Goal: Task Accomplishment & Management: Use online tool/utility

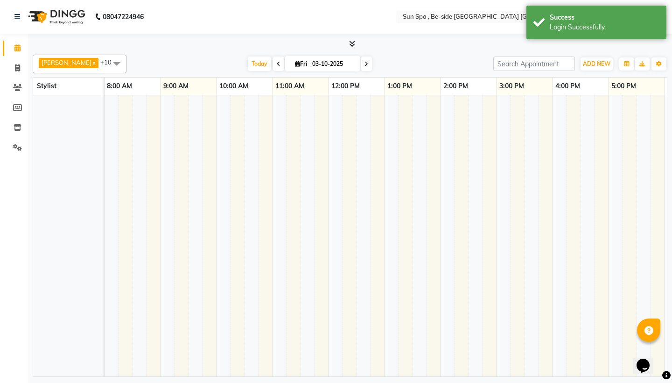
select select "en"
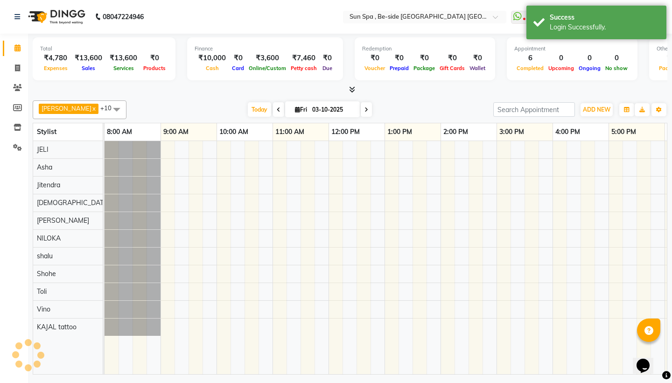
scroll to position [0, 278]
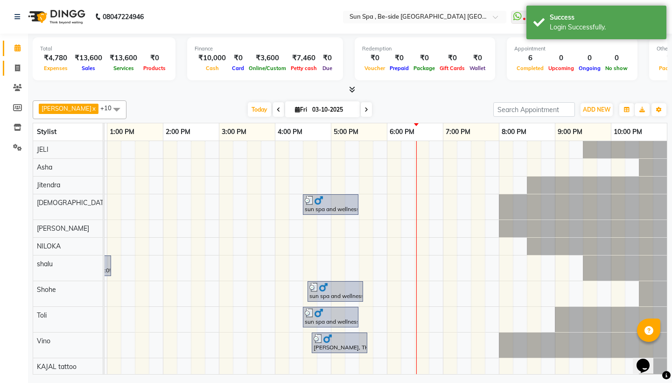
click at [22, 65] on span at bounding box center [17, 68] width 16 height 11
select select "service"
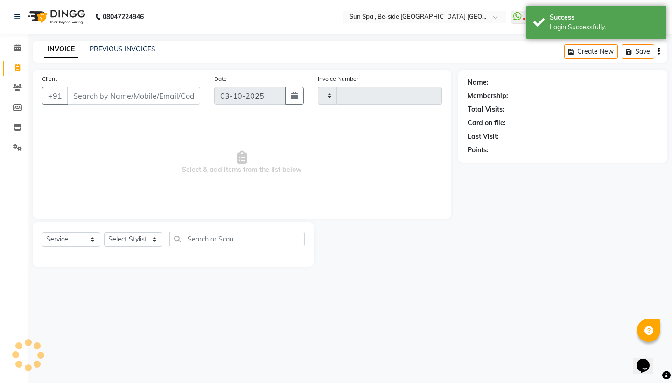
type input "1332"
select select "5782"
click at [18, 46] on icon at bounding box center [17, 47] width 6 height 7
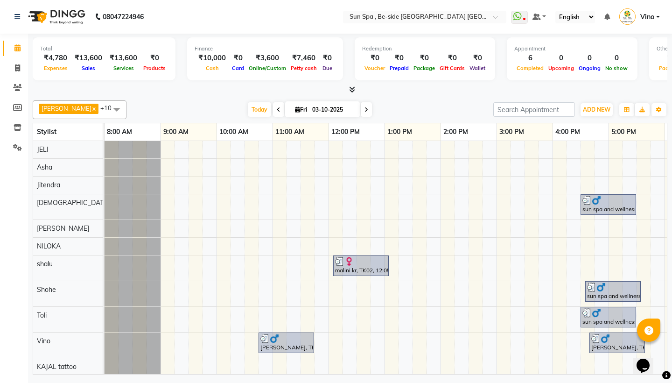
click at [351, 87] on icon at bounding box center [352, 89] width 6 height 7
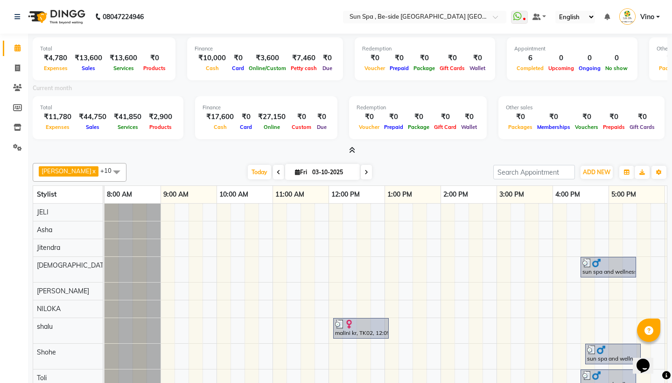
click at [351, 147] on icon at bounding box center [352, 149] width 6 height 7
